Goal: Transaction & Acquisition: Purchase product/service

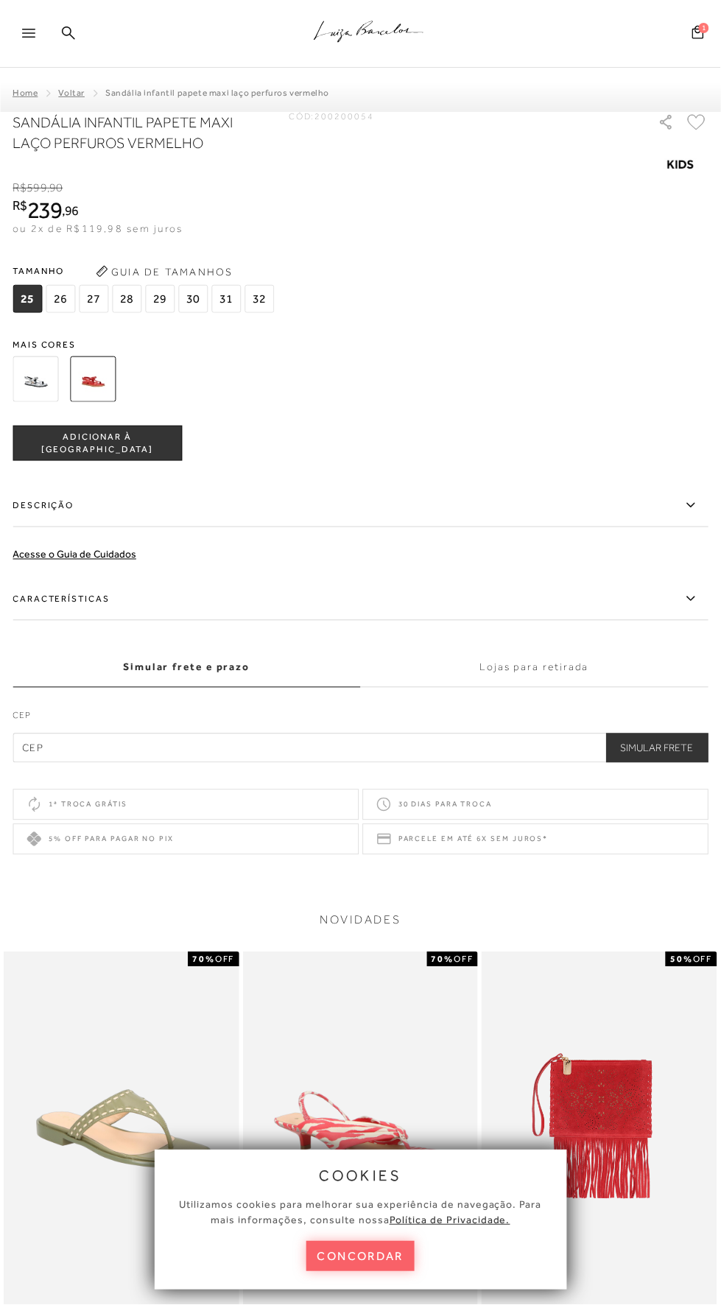
click at [81, 372] on img at bounding box center [93, 379] width 46 height 46
click at [80, 380] on img at bounding box center [93, 379] width 46 height 46
click at [99, 387] on img at bounding box center [93, 379] width 46 height 46
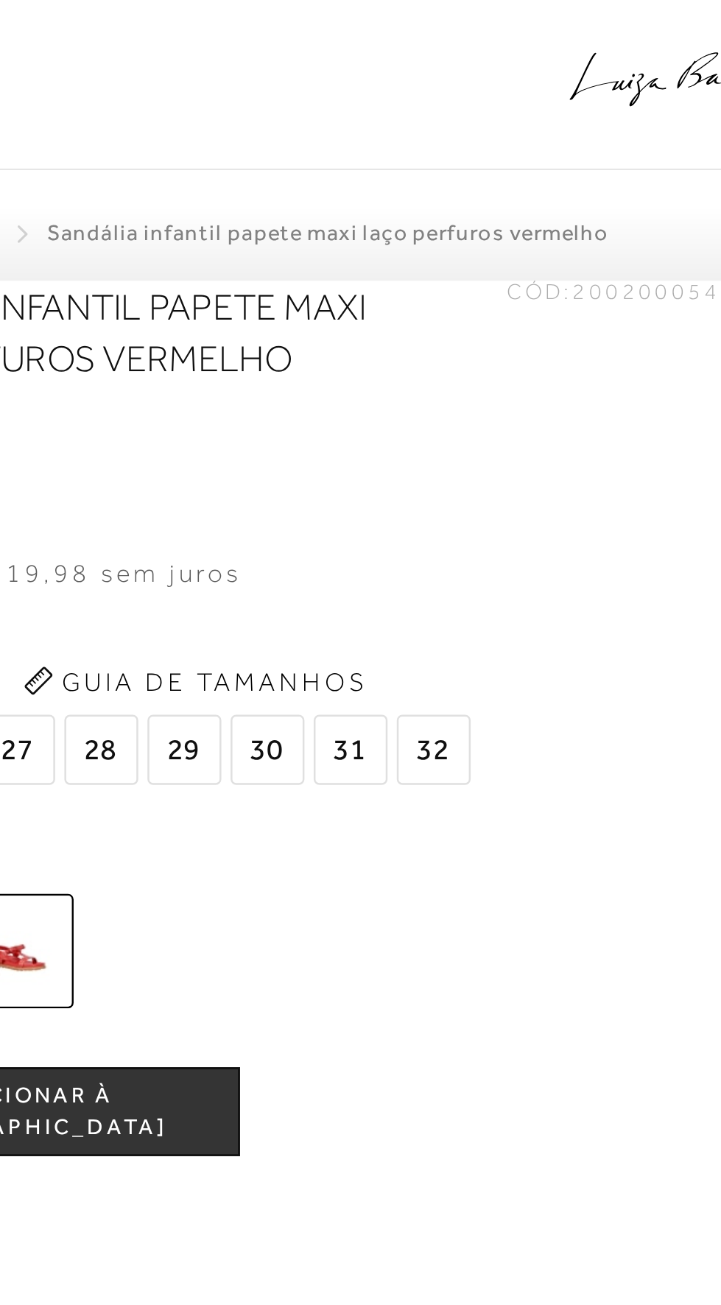
click at [154, 300] on span "29" at bounding box center [159, 299] width 29 height 28
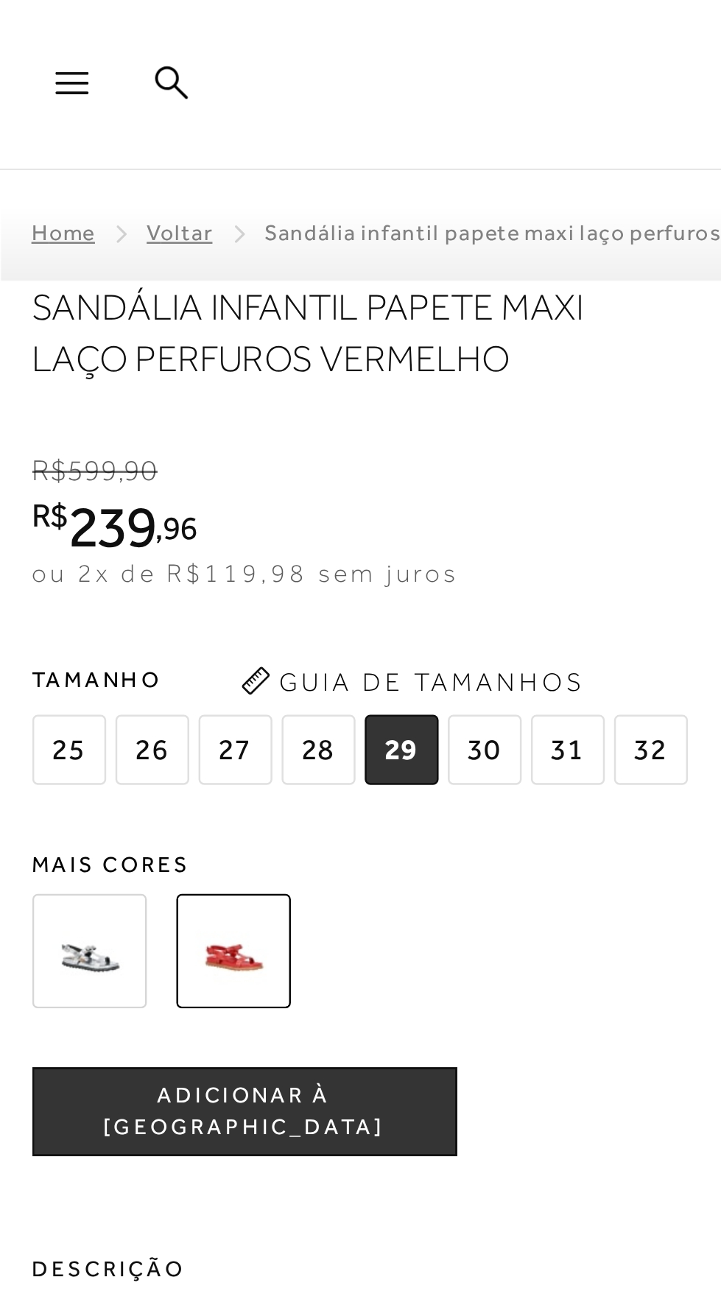
click at [74, 445] on span "ADICIONAR À [GEOGRAPHIC_DATA]" at bounding box center [97, 444] width 168 height 26
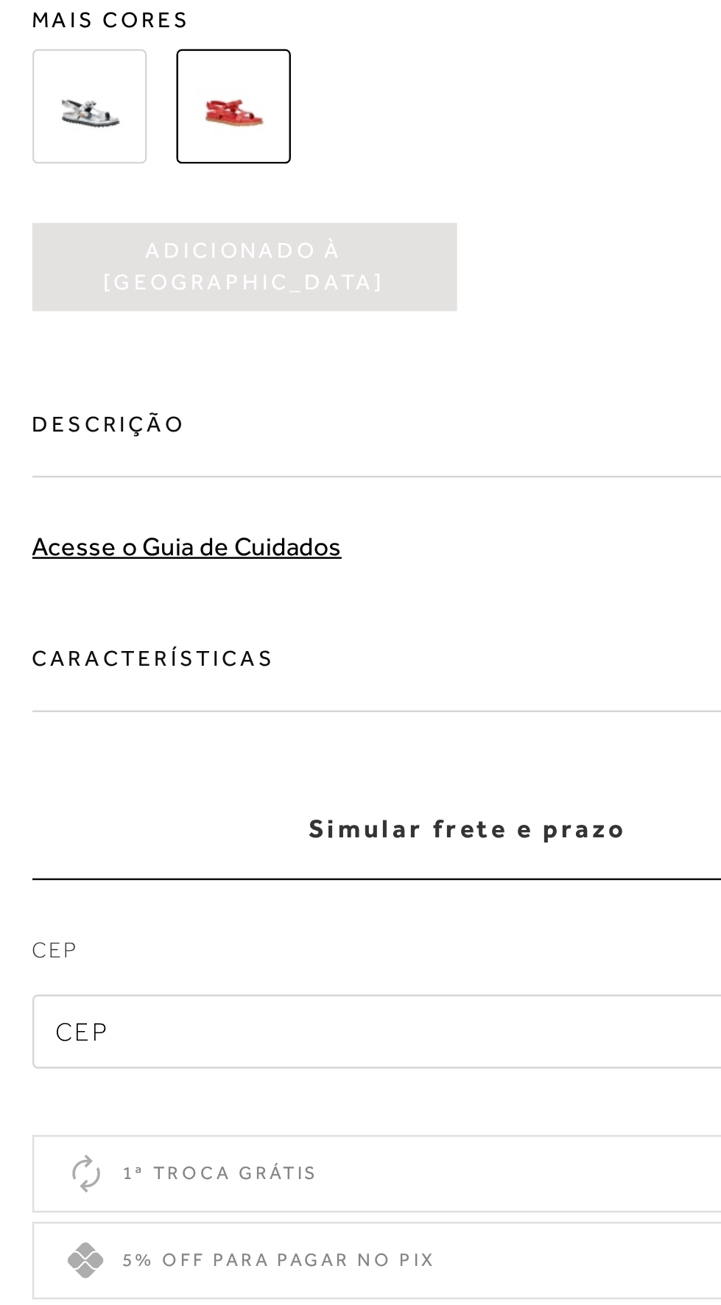
click at [66, 750] on input "text" at bounding box center [361, 747] width 696 height 29
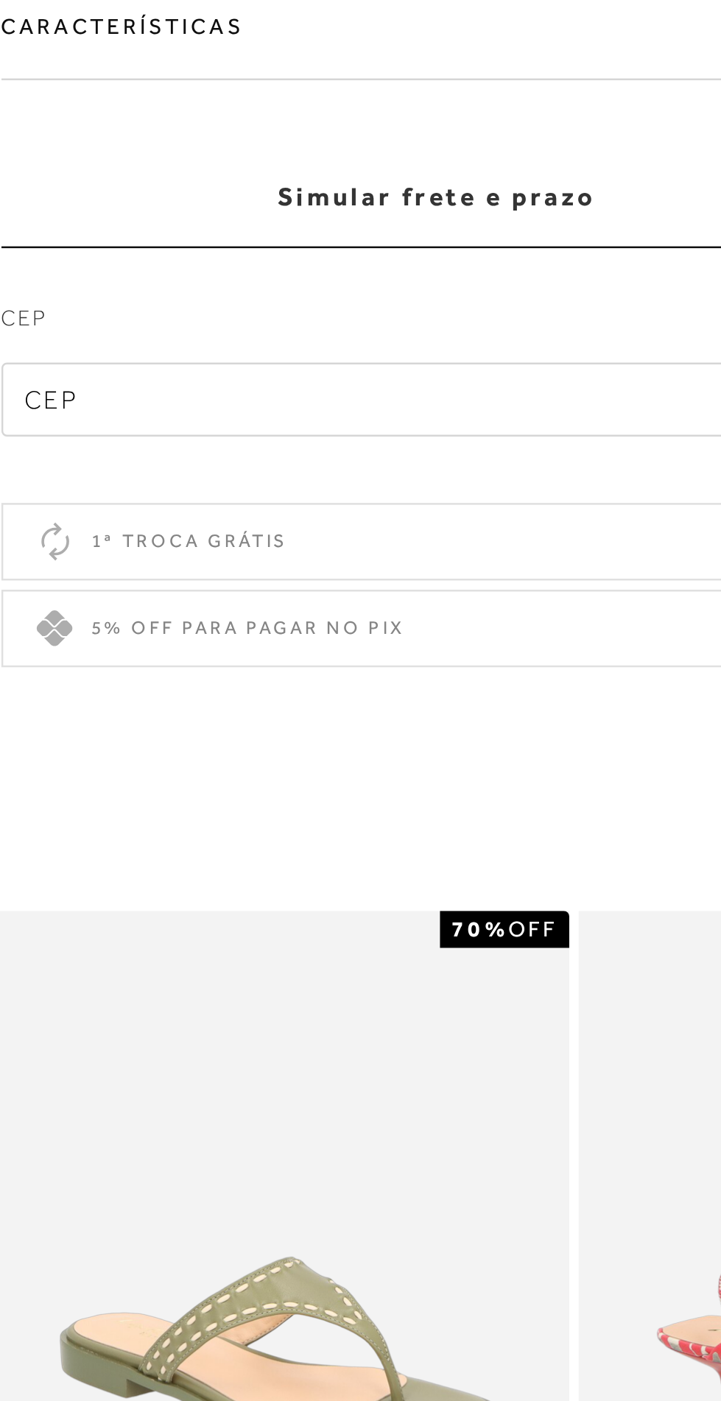
type input "80240-000"
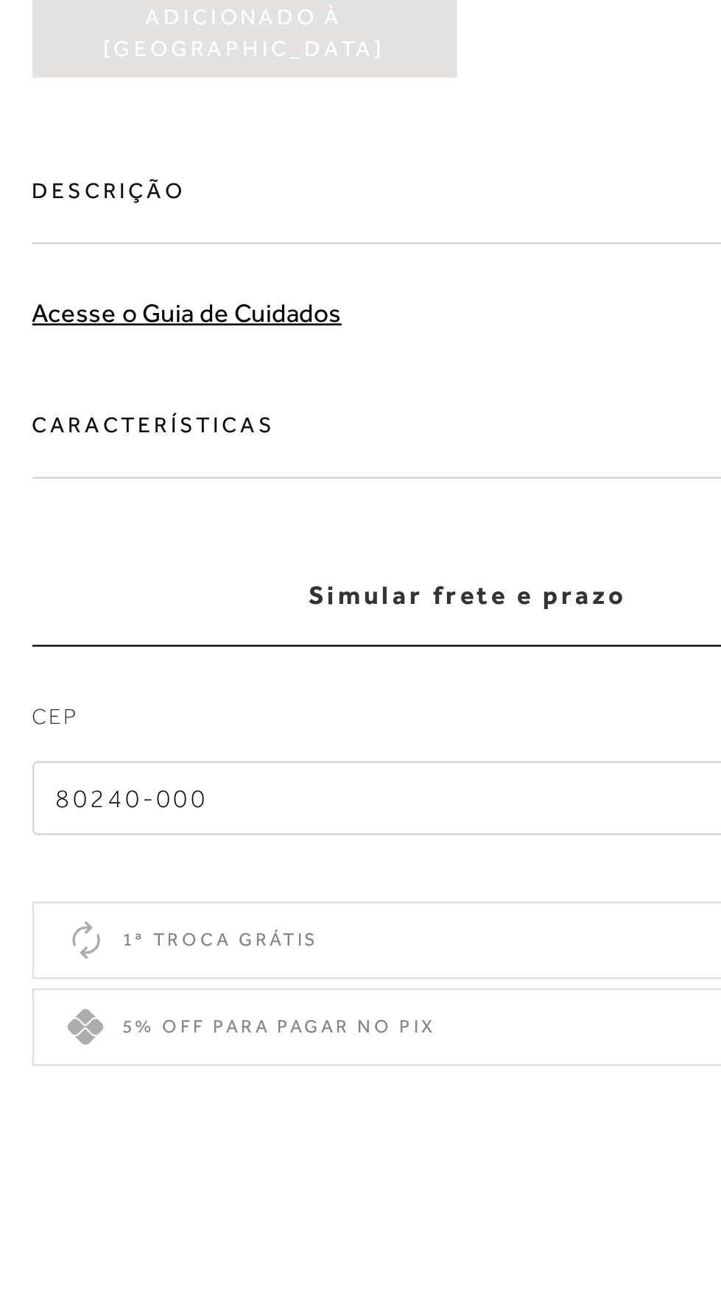
click at [102, 749] on input "80240-000" at bounding box center [361, 747] width 696 height 29
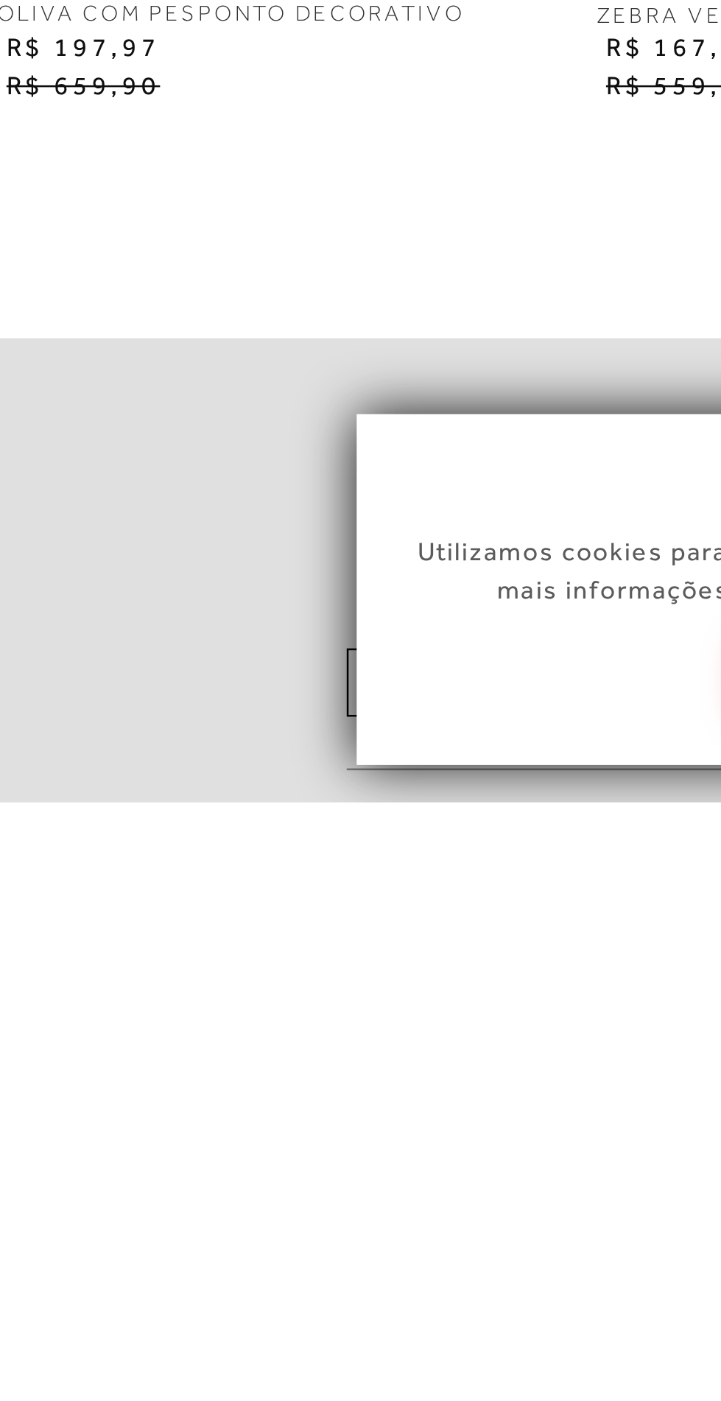
scroll to position [279, 0]
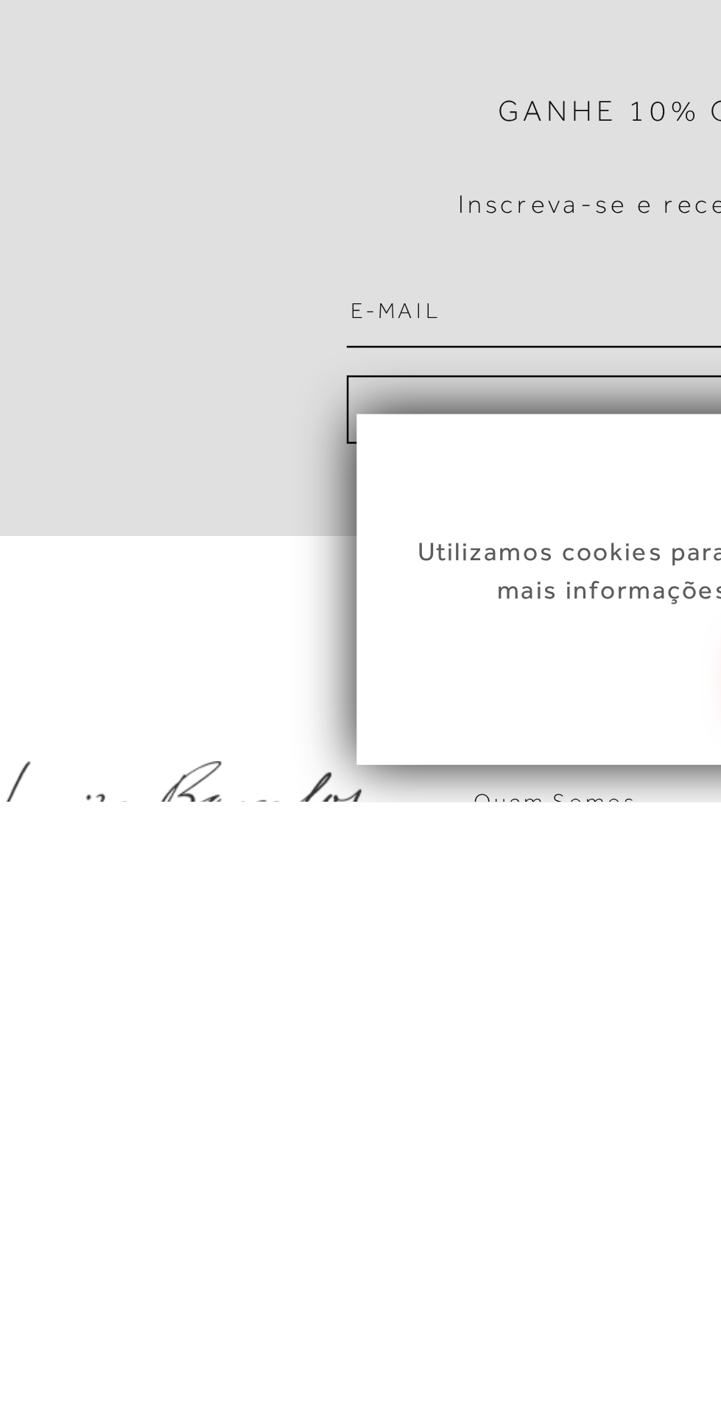
click at [30, 1224] on div "Compre nas lojas [PERSON_NAME] as novidades e os destaques da loja mais próxima…" at bounding box center [360, 1095] width 721 height 400
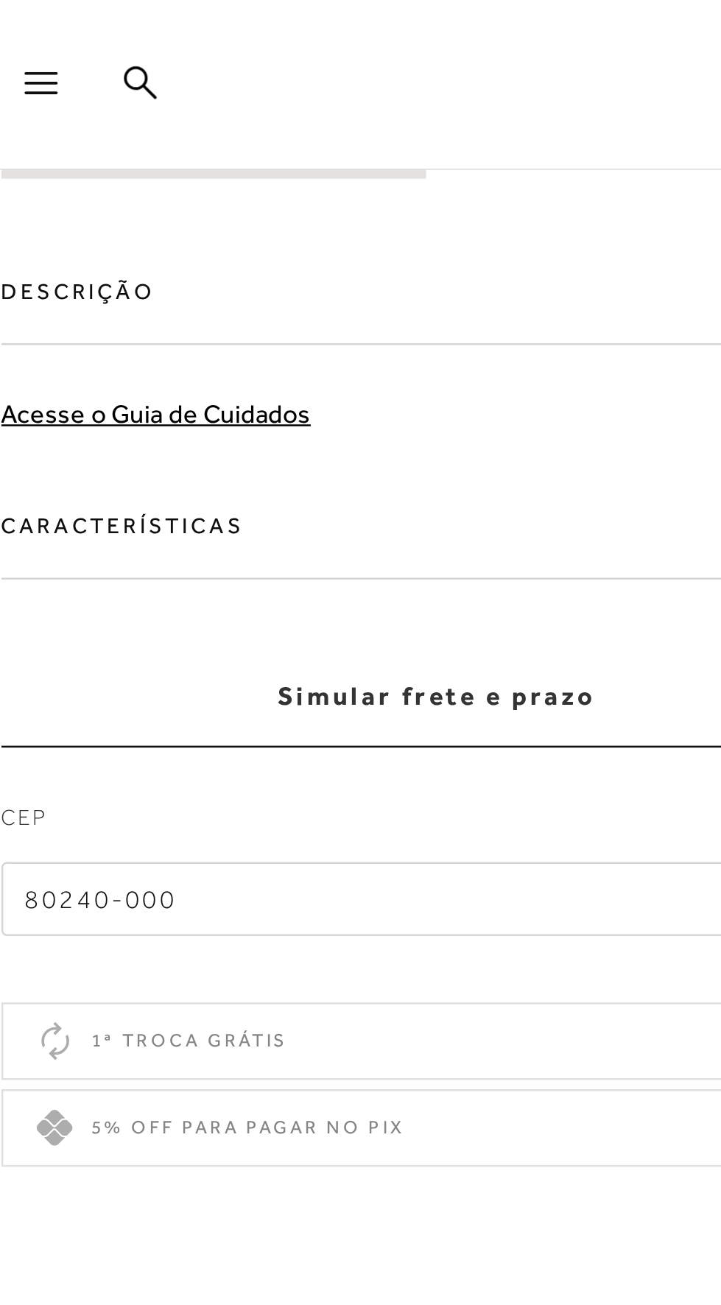
scroll to position [390, 0]
